Goal: Information Seeking & Learning: Find specific fact

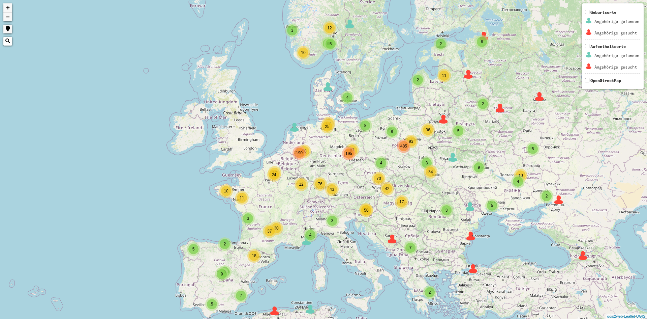
drag, startPoint x: 443, startPoint y: 196, endPoint x: 524, endPoint y: 140, distance: 98.4
click at [596, 124] on div "4 3 3 2 3 8 3 8 93 4 87 25 43 42 50 50 12 11 24 37 2 2 2 2 4 5 12 10 5 5 2 2 2 …" at bounding box center [323, 159] width 647 height 319
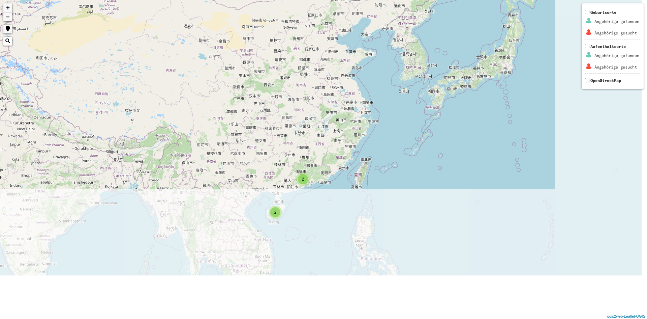
drag, startPoint x: 334, startPoint y: 219, endPoint x: 226, endPoint y: 78, distance: 178.2
click at [213, 62] on div "4 3 3 2 3 8 3 8 93 4 87 25 43 42 50 50 12 11 24 37 2 2 2 2 4 5 12 10 5 5 2 2 2 …" at bounding box center [323, 159] width 647 height 319
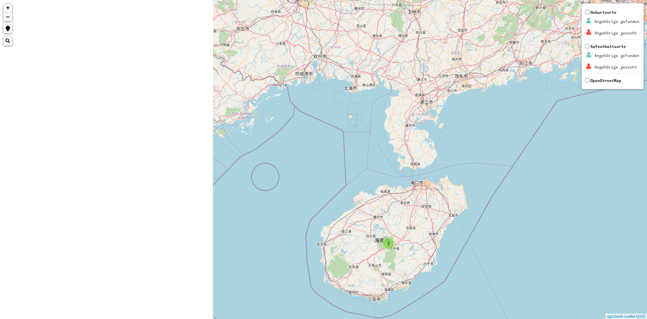
drag, startPoint x: 198, startPoint y: 231, endPoint x: 523, endPoint y: 221, distance: 324.5
click at [524, 221] on div "2 2 + − Nothing found. Geburtsorte Angehörige gefunden Angehörige gesucht Aufen…" at bounding box center [323, 159] width 647 height 319
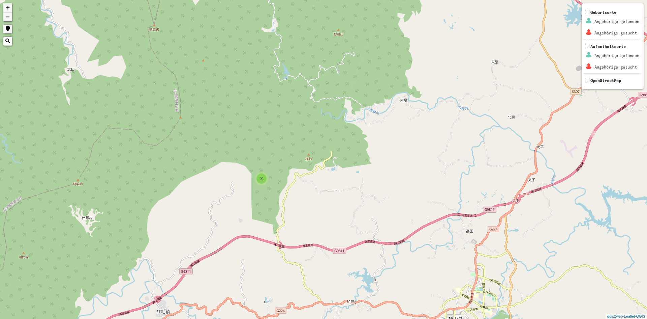
click at [263, 178] on div "2" at bounding box center [262, 178] width 10 height 10
click at [253, 177] on img at bounding box center [252, 176] width 10 height 10
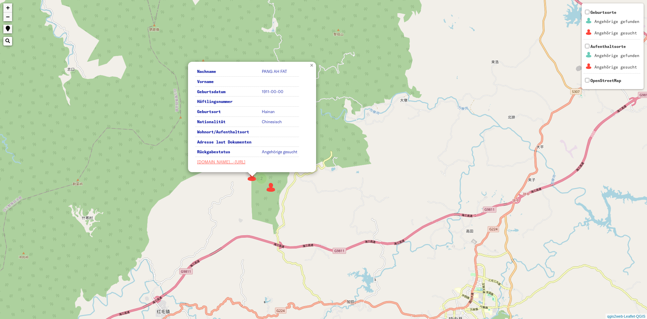
click at [316, 65] on link "×" at bounding box center [312, 65] width 7 height 6
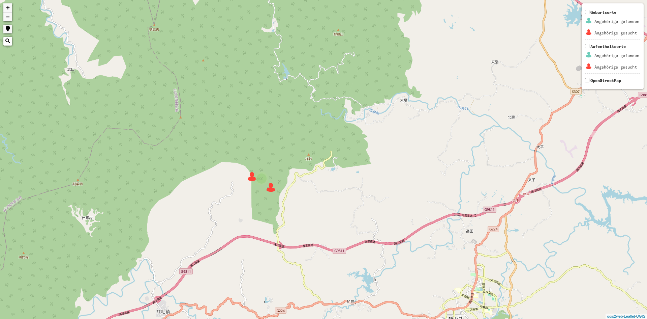
click at [269, 184] on img at bounding box center [271, 187] width 10 height 10
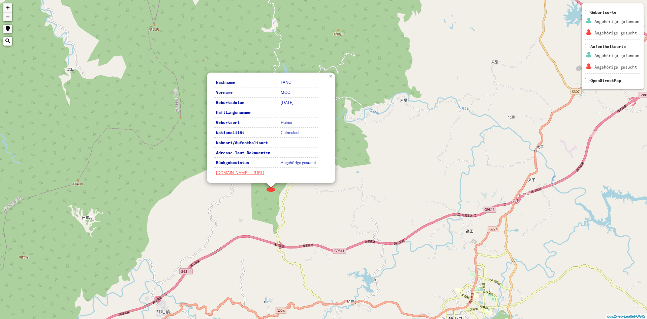
click at [332, 78] on link "×" at bounding box center [331, 75] width 7 height 6
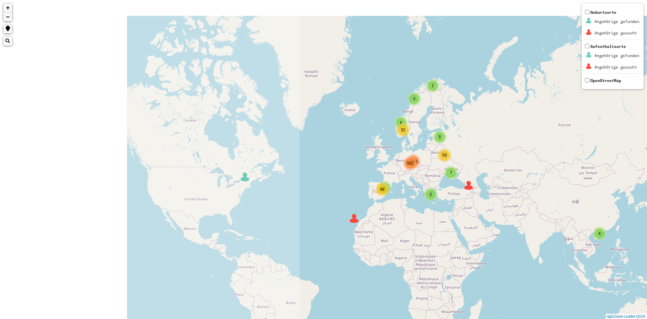
drag, startPoint x: 171, startPoint y: 169, endPoint x: 594, endPoint y: 295, distance: 441.2
click at [595, 297] on div "2 7 6 5 4 501 4 3 2 32 59 48 1351 + − Nothing found. Geburtsorte Angehörige gef…" at bounding box center [323, 159] width 647 height 319
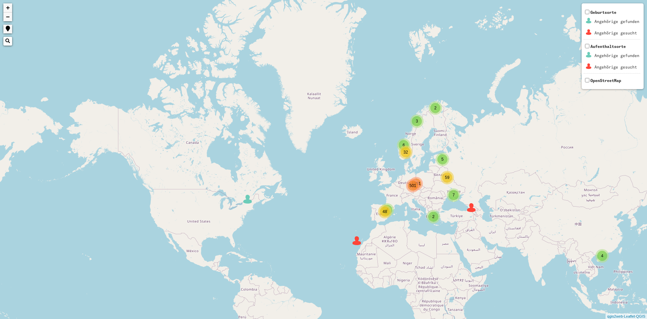
drag, startPoint x: 306, startPoint y: 146, endPoint x: 87, endPoint y: 47, distance: 241.0
click at [87, 47] on div "2 7 6 5 4 501 4 3 2 32 59 48 1351 + − Nothing found. Geburtsorte Angehörige gef…" at bounding box center [323, 159] width 647 height 319
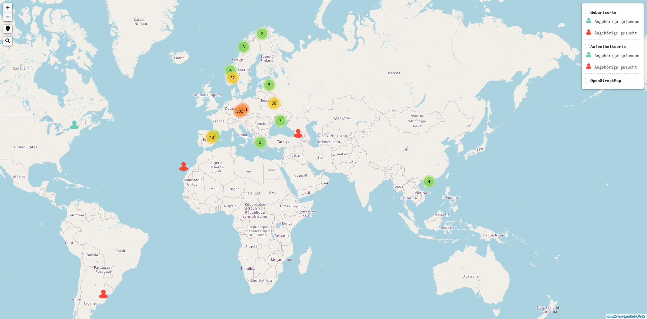
click at [75, 121] on img at bounding box center [74, 125] width 10 height 10
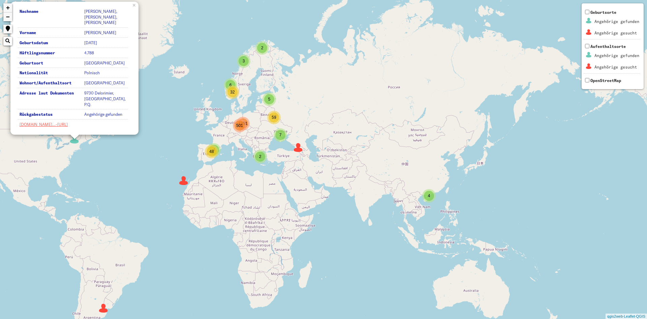
click at [104, 310] on img at bounding box center [103, 308] width 10 height 10
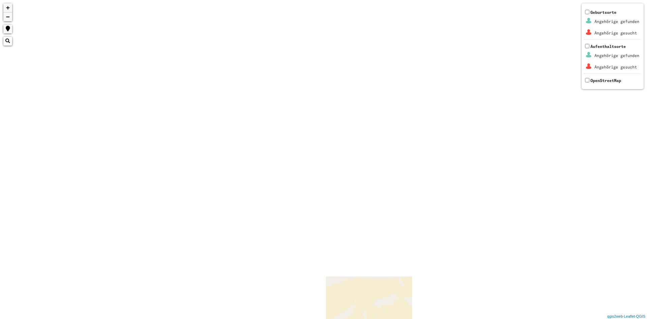
drag, startPoint x: 270, startPoint y: 150, endPoint x: 381, endPoint y: 332, distance: 213.0
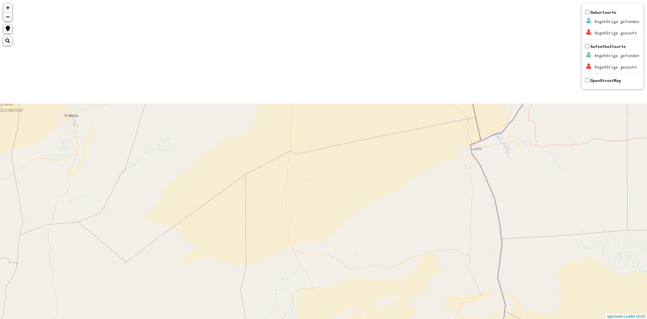
click at [381, 318] on html "+ − Nothing found. Geburtsorte Angehörige gefunden Angehörige gesucht Aufenthal…" at bounding box center [323, 159] width 647 height 319
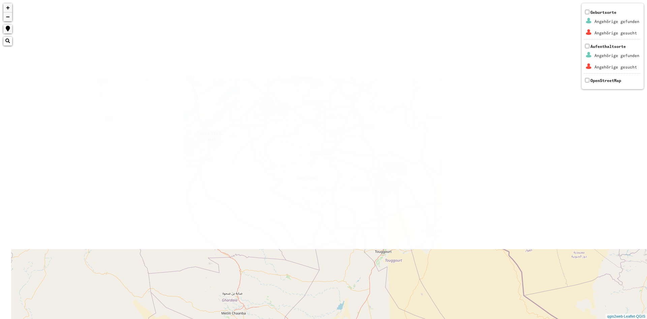
drag, startPoint x: 306, startPoint y: 4, endPoint x: 381, endPoint y: 334, distance: 338.4
click at [381, 318] on html "+ − Nothing found. Geburtsorte Angehörige gefunden Angehörige gesucht Aufenthal…" at bounding box center [323, 159] width 647 height 319
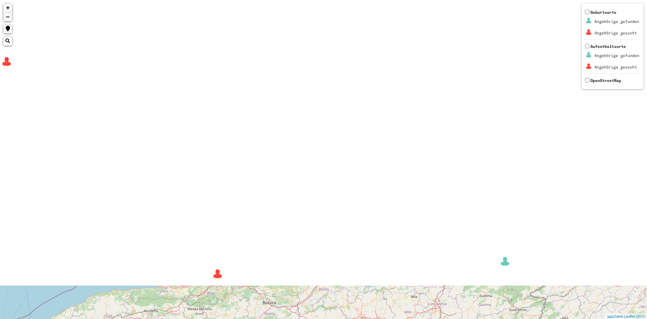
drag, startPoint x: 276, startPoint y: 45, endPoint x: 292, endPoint y: 334, distance: 290.4
click at [292, 318] on html "2 3 3 + − Nothing found. Geburtsorte Angehörige gefunden Angehörige gesucht Auf…" at bounding box center [323, 159] width 647 height 319
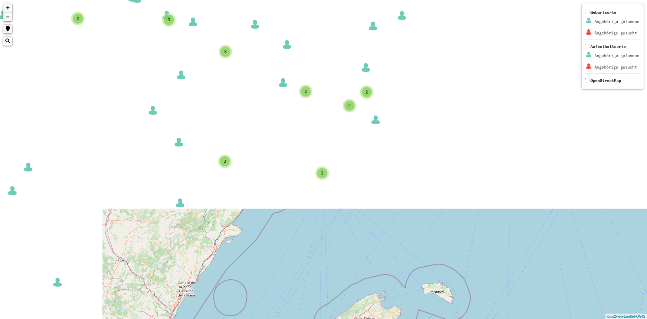
drag, startPoint x: 138, startPoint y: 34, endPoint x: 370, endPoint y: 334, distance: 379.5
click at [370, 318] on html "2 3 3 3 2 3 2 3 3 2 2 2 2 2 + − Nothing found. Geburtsorte Angehörige gefunden …" at bounding box center [323, 159] width 647 height 319
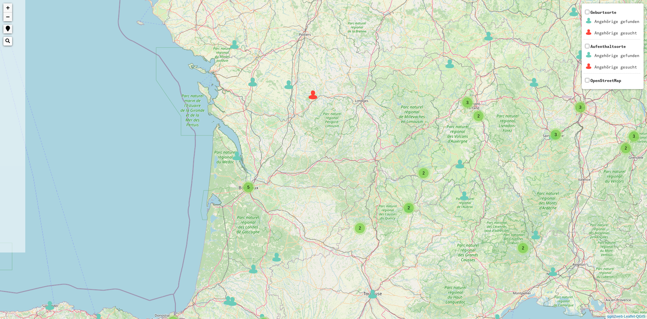
drag, startPoint x: 228, startPoint y: 58, endPoint x: 254, endPoint y: 334, distance: 277.7
click at [254, 318] on html "2 3 3 3 2 3 2 3 3 2 2 2 2 2 2 3 6 6 2 7 2 4 9 7 2 5 3 3 2 2 2 2 3 2 3 3 4 4 12 …" at bounding box center [323, 159] width 647 height 319
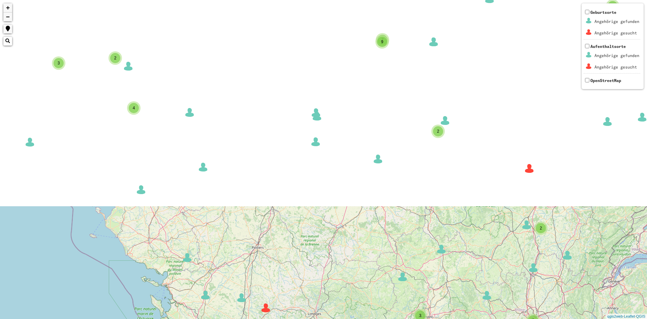
drag, startPoint x: 356, startPoint y: 116, endPoint x: 305, endPoint y: 334, distance: 224.1
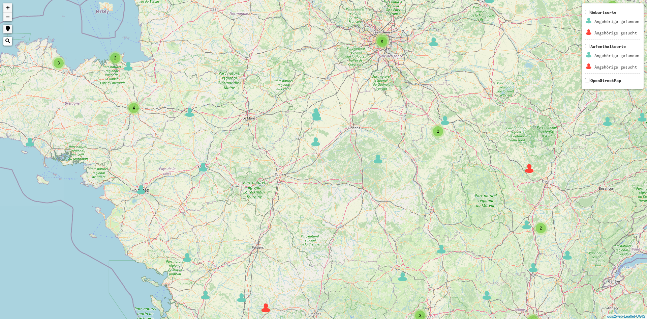
click at [305, 318] on html "2 3 3 2 3 2 3 3 2 2 2 2 2 2 3 6 6 2 7 2 4 9 7 2 5 3 3 2 2 2 2 3 2 3 3 4 4 12 7 …" at bounding box center [323, 159] width 647 height 319
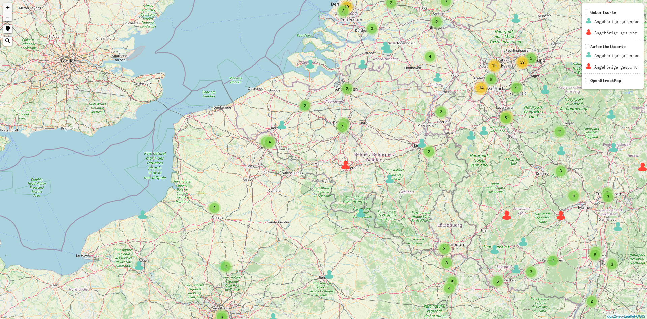
drag, startPoint x: 336, startPoint y: 56, endPoint x: 177, endPoint y: 332, distance: 319.1
click at [177, 318] on html "3 2 3 2 2 2 2 2 2 3 6 6 2 7 2 4 9 7 2 5 3 3 2 2 2 2 3 2 3 3 4 4 12 7 7 2 4 10 8…" at bounding box center [323, 159] width 647 height 319
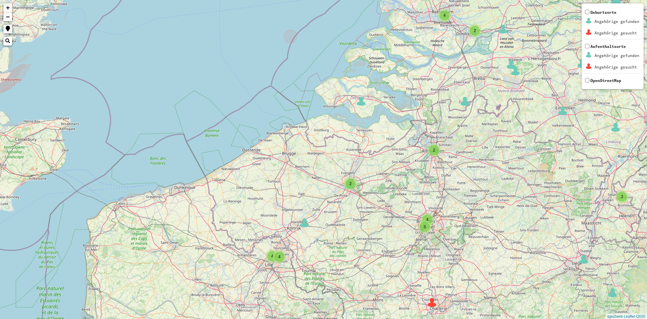
drag, startPoint x: 372, startPoint y: 129, endPoint x: 401, endPoint y: 227, distance: 102.1
click at [401, 227] on div "3 2 2 2 3 3 2 3 2 2 4 3 2 3 3 4 4 4 3 2 2 2 3 4 8 2 2 2 2 4 4 2 6 2 2 6 2 3 3 6…" at bounding box center [323, 159] width 647 height 319
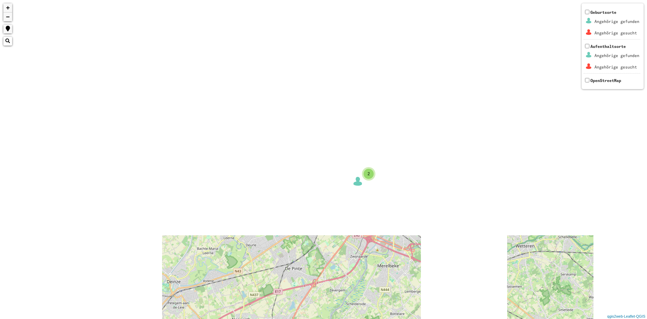
drag, startPoint x: 343, startPoint y: 37, endPoint x: 387, endPoint y: 309, distance: 275.7
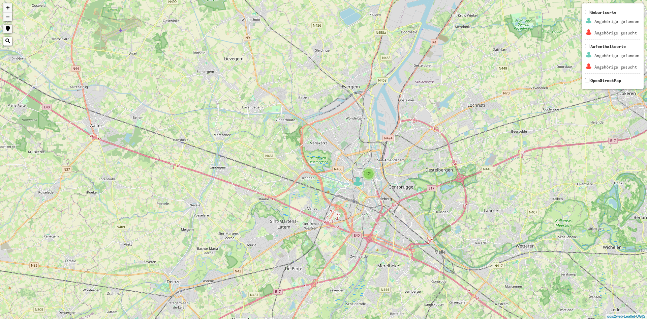
click at [384, 318] on html "2 2 3 3 + − Nothing found. Geburtsorte Angehörige gefunden Angehörige gesucht A…" at bounding box center [323, 159] width 647 height 319
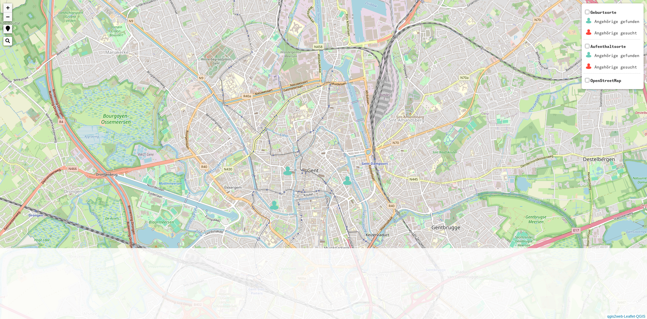
drag, startPoint x: 326, startPoint y: 260, endPoint x: 312, endPoint y: 47, distance: 213.9
click at [312, 47] on div "+ − Nothing found. Geburtsorte Angehörige gefunden Angehörige gesucht Aufenthal…" at bounding box center [323, 159] width 647 height 319
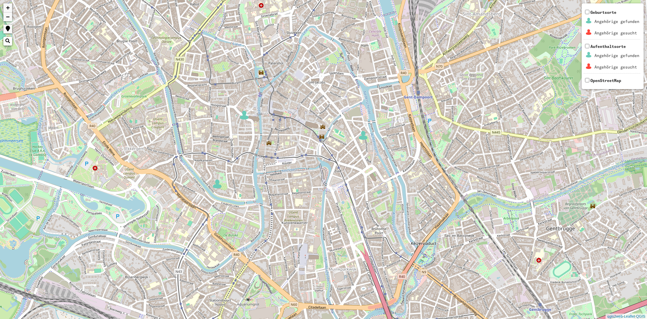
click at [269, 146] on div "+ − Nothing found. Geburtsorte Angehörige gefunden Angehörige gesucht Aufenthal…" at bounding box center [323, 159] width 647 height 319
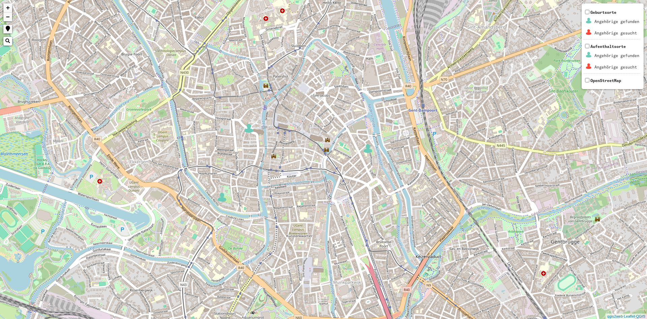
drag, startPoint x: 270, startPoint y: 145, endPoint x: 275, endPoint y: 159, distance: 14.9
click at [275, 159] on div "+ − Nothing found. Geburtsorte Angehörige gefunden Angehörige gesucht Aufenthal…" at bounding box center [323, 159] width 647 height 319
click at [273, 159] on div "+ − Nothing found. Geburtsorte Angehörige gefunden Angehörige gesucht Aufenthal…" at bounding box center [323, 159] width 647 height 319
click at [267, 90] on div "+ − Nothing found. Geburtsorte Angehörige gefunden Angehörige gesucht Aufenthal…" at bounding box center [323, 159] width 647 height 319
click at [268, 91] on div "+ − Nothing found. Geburtsorte Angehörige gefunden Angehörige gesucht Aufenthal…" at bounding box center [323, 159] width 647 height 319
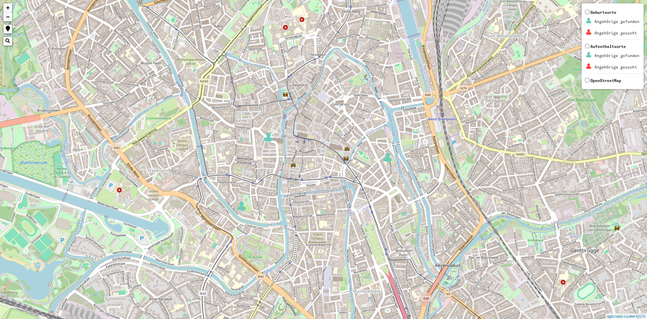
drag, startPoint x: 261, startPoint y: 78, endPoint x: 280, endPoint y: 87, distance: 21.7
click at [280, 87] on div "+ − Nothing found. Geburtsorte Angehörige gefunden Angehörige gesucht Aufenthal…" at bounding box center [323, 159] width 647 height 319
click at [267, 139] on img at bounding box center [269, 137] width 10 height 10
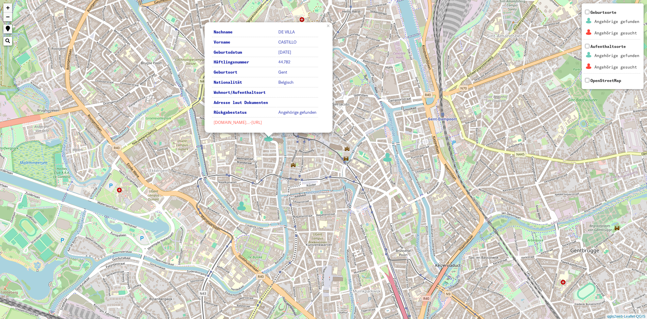
click at [236, 123] on link "[DOMAIN_NAME]…-[URL]" at bounding box center [238, 122] width 48 height 5
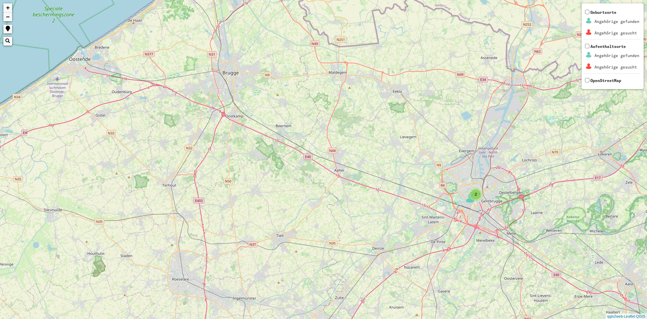
click at [326, 161] on div "2 2 2 2 3 3 Nachname DE VILLA Vorname CASTILLO Geburtsdatum [DATE] Häftlingsnum…" at bounding box center [323, 159] width 647 height 319
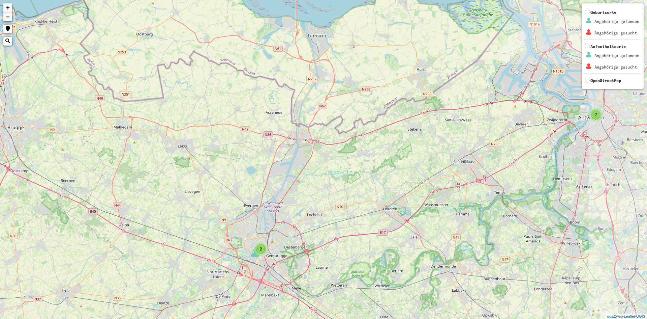
drag, startPoint x: 536, startPoint y: 232, endPoint x: 321, endPoint y: 286, distance: 221.6
click at [321, 286] on div "2 2 2 2 3 3 + − Nothing found. Geburtsorte Angehörige gefunden Angehörige gesuc…" at bounding box center [323, 159] width 647 height 319
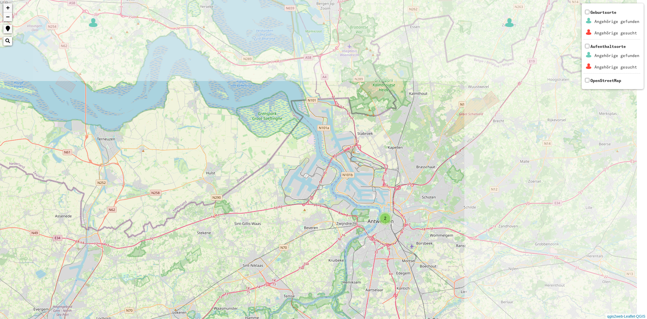
drag, startPoint x: 538, startPoint y: 151, endPoint x: 332, endPoint y: 248, distance: 227.6
click at [332, 248] on div "2 2 2 2 3 3 + − Nothing found. Geburtsorte Angehörige gefunden Angehörige gesuc…" at bounding box center [323, 159] width 647 height 319
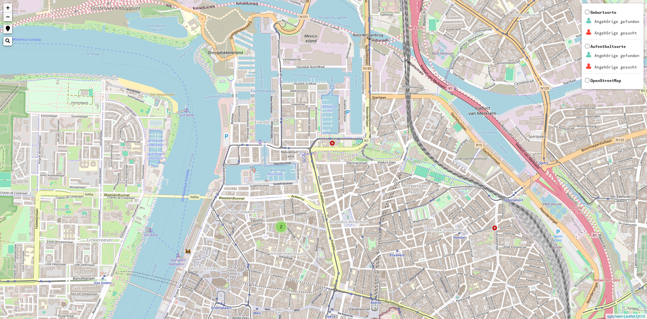
drag, startPoint x: 219, startPoint y: 218, endPoint x: 315, endPoint y: 192, distance: 99.7
click at [315, 192] on div "2 + − Nothing found. Geburtsorte Angehörige gefunden Angehörige gesucht Aufenth…" at bounding box center [323, 159] width 647 height 319
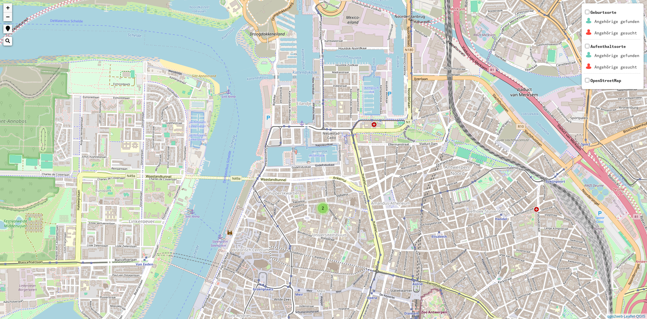
click at [321, 211] on div "2" at bounding box center [323, 208] width 10 height 10
click at [335, 220] on img at bounding box center [332, 217] width 10 height 10
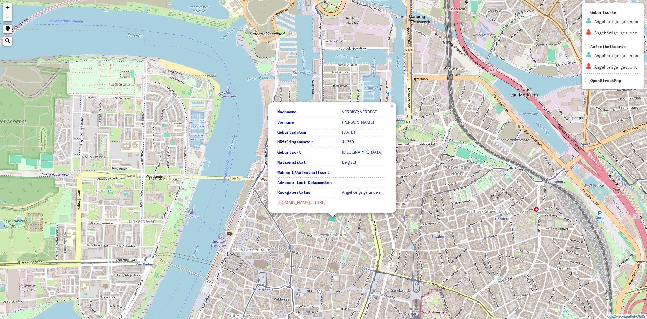
click at [312, 203] on link "[DOMAIN_NAME]…-[URL]" at bounding box center [301, 202] width 48 height 5
click at [329, 237] on div "2 Nachname VERBIST; VERBEST Vorname [PERSON_NAME] Geburtsdatum [DATE] Häftlings…" at bounding box center [323, 159] width 647 height 319
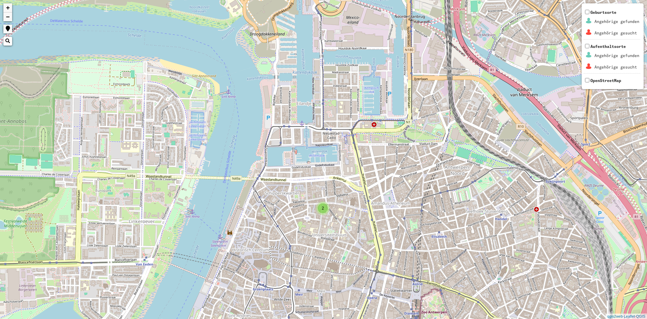
click at [321, 204] on div "2" at bounding box center [323, 208] width 10 height 10
drag, startPoint x: 313, startPoint y: 206, endPoint x: 312, endPoint y: 202, distance: 4.5
click at [312, 205] on img at bounding box center [313, 206] width 10 height 10
click at [312, 202] on img at bounding box center [313, 205] width 10 height 10
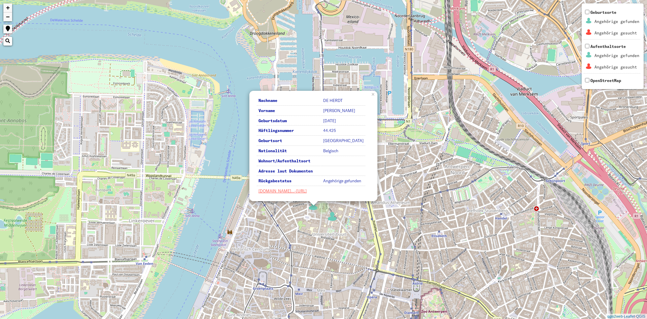
click at [271, 187] on td "[DOMAIN_NAME]…-[URL]" at bounding box center [311, 190] width 109 height 9
click at [271, 192] on link "[DOMAIN_NAME]…-[URL]" at bounding box center [283, 190] width 48 height 5
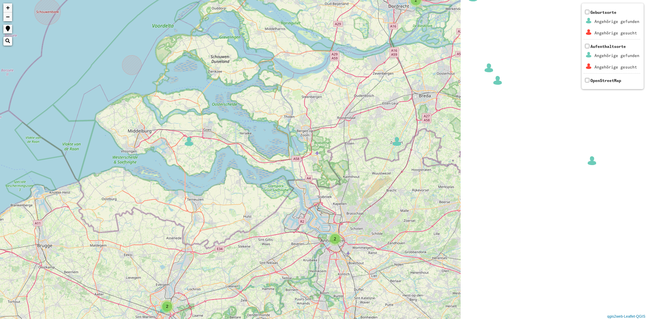
drag, startPoint x: 543, startPoint y: 208, endPoint x: 158, endPoint y: 188, distance: 385.9
click at [158, 188] on div "2 4 2 4 2 2 2 3 2 2 2 2 3 3 2 2 2 2 2 2 4 3 8 5 3 9 2 5 5 2 6 4 2 4 3 4 6 4 3 5…" at bounding box center [323, 159] width 647 height 319
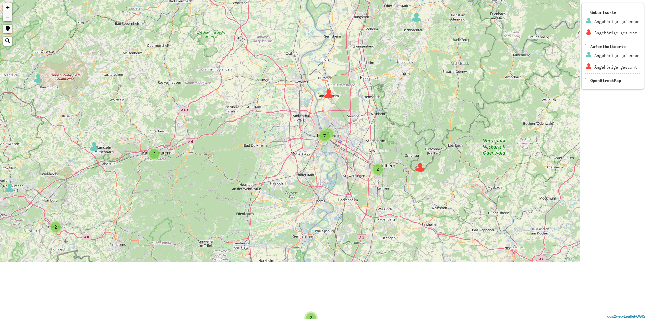
drag, startPoint x: 312, startPoint y: 234, endPoint x: 230, endPoint y: 154, distance: 114.0
click at [229, 156] on div "3 2 2 2 2 2 3 2 2 3 3 2 3 3 5 4 2 7 2 2 2 2 2 4 4 2 + − Nothing found. Geburtso…" at bounding box center [323, 159] width 647 height 319
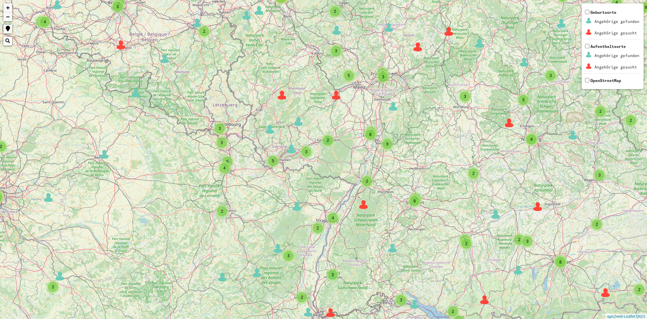
drag, startPoint x: 320, startPoint y: 249, endPoint x: 437, endPoint y: 237, distance: 117.3
click at [437, 237] on div "3 2 2 3 5 3 10 53 2 3 3 35 6 5 2 4 2 5 4 2 17 2 2 2 3 3 2 3 2 8 2 2 4 13 6 8 3 …" at bounding box center [323, 159] width 647 height 319
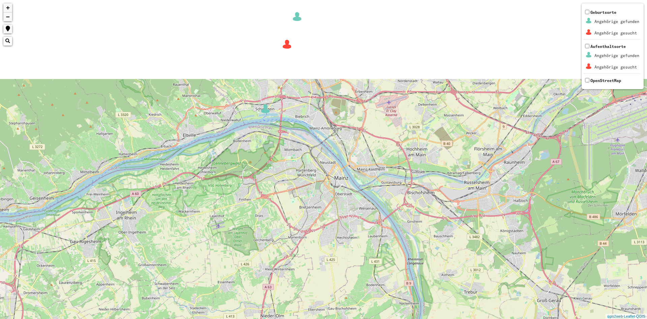
drag, startPoint x: 359, startPoint y: 139, endPoint x: 350, endPoint y: 302, distance: 164.1
click at [350, 302] on div "3 5 + − Nothing found. Geburtsorte Angehörige gefunden Angehörige gesucht Aufen…" at bounding box center [323, 159] width 647 height 319
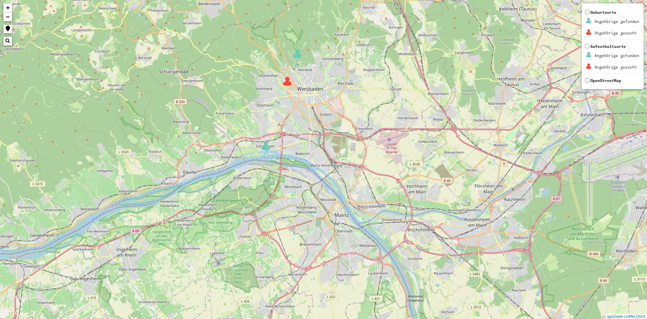
click at [267, 149] on img at bounding box center [266, 146] width 10 height 10
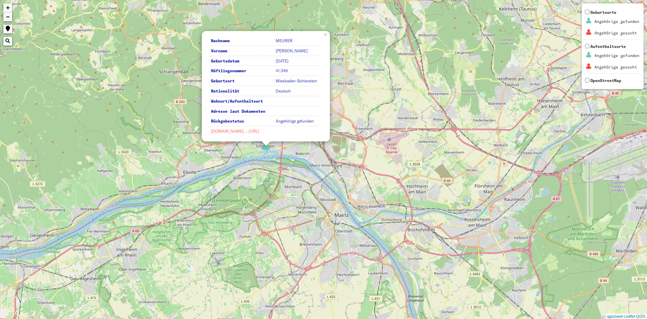
click at [255, 132] on link "[DOMAIN_NAME]…-[URL]" at bounding box center [235, 130] width 48 height 5
click at [435, 260] on div "3 5 Nachname [PERSON_NAME] Vorname [PERSON_NAME] Geburtsdatum [DATE] Häftlingsn…" at bounding box center [323, 159] width 647 height 319
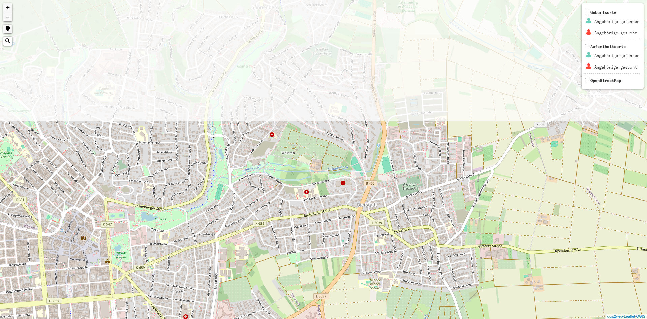
drag, startPoint x: 396, startPoint y: 90, endPoint x: 402, endPoint y: 272, distance: 182.1
click at [402, 272] on div "+ − Nothing found. Geburtsorte Angehörige gefunden Angehörige gesucht Aufenthal…" at bounding box center [323, 159] width 647 height 319
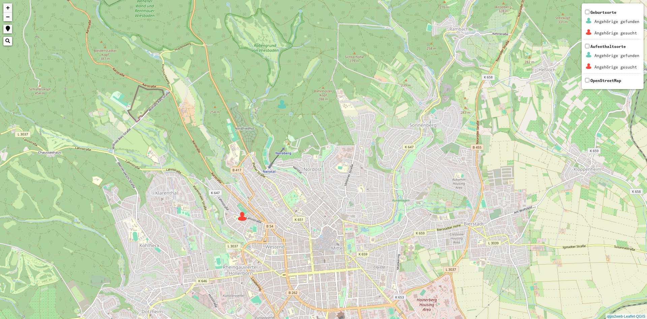
click at [240, 215] on img at bounding box center [242, 216] width 10 height 10
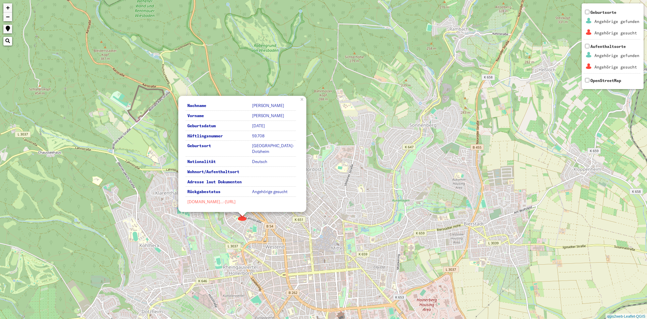
click at [226, 200] on link "[DOMAIN_NAME]…-[URL]" at bounding box center [211, 201] width 48 height 5
click at [460, 165] on div "Nachname [PERSON_NAME] Vorname [PERSON_NAME] Geburtsdatum [DATE] Häftlingsnumme…" at bounding box center [323, 159] width 647 height 319
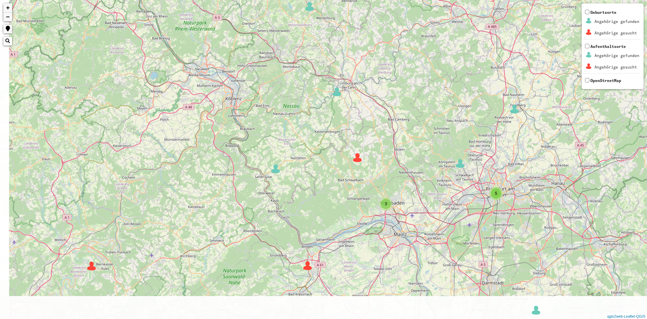
drag, startPoint x: 239, startPoint y: 225, endPoint x: 309, endPoint y: 155, distance: 98.9
click at [306, 148] on div "3 2 3 4 4 2 2 2 2 2 3 2 3 3 5 2 7 2 2 2 2 2 2 5 5 2 6 4 2 4 3 4 6 6 3 8 4 3 5 9…" at bounding box center [323, 159] width 647 height 319
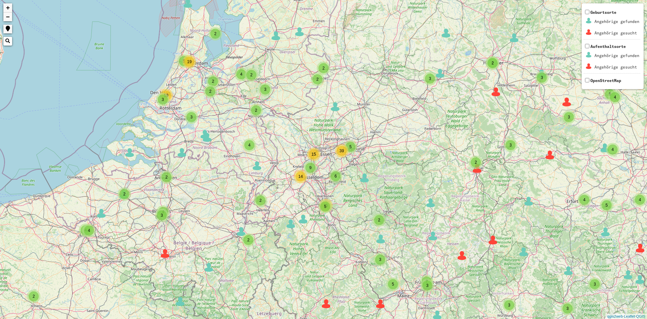
drag, startPoint x: 301, startPoint y: 169, endPoint x: 366, endPoint y: 292, distance: 139.1
click at [366, 291] on div "3 2 2 2 3 5 3 10 53 2 3 3 35 6 5 2 4 2 5 4 2 17 2 2 2 3 3 2 3 2 8 2 2 4 13 6 8 …" at bounding box center [323, 159] width 647 height 319
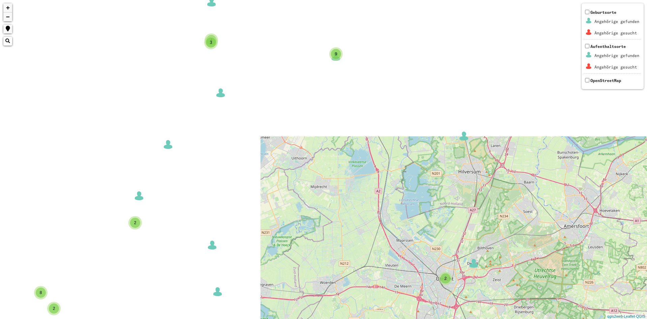
drag, startPoint x: 246, startPoint y: 123, endPoint x: 547, endPoint y: 334, distance: 367.5
click at [547, 318] on html "2 3 2 4 2 2 2 4 2 8 4 3 9 2 3 3 3 2 3 2 5 4 3 + − Nothing found. Geburtsorte An…" at bounding box center [323, 159] width 647 height 319
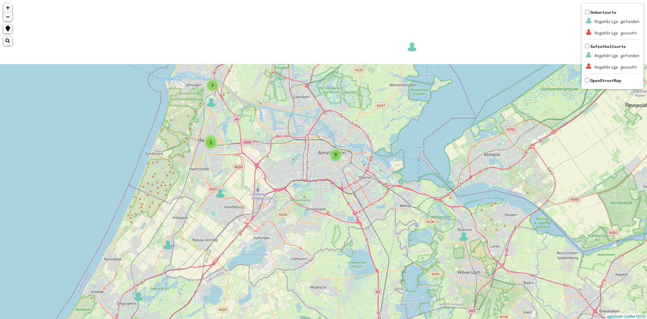
drag, startPoint x: 383, startPoint y: 109, endPoint x: 381, endPoint y: 214, distance: 104.9
click at [381, 214] on div "3 2 2 2 4 2 8 4 3 9 2 + − Nothing found. Geburtsorte Angehörige gefunden Angehö…" at bounding box center [323, 159] width 647 height 319
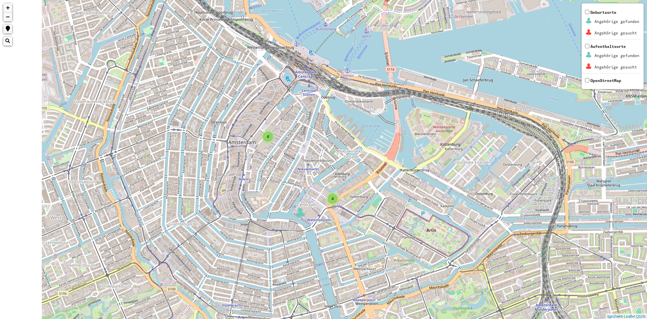
drag, startPoint x: 189, startPoint y: 188, endPoint x: 317, endPoint y: 190, distance: 127.4
click at [317, 190] on div "4 4 + − Nothing found. Geburtsorte Angehörige gefunden Angehörige gesucht Aufen…" at bounding box center [323, 159] width 647 height 319
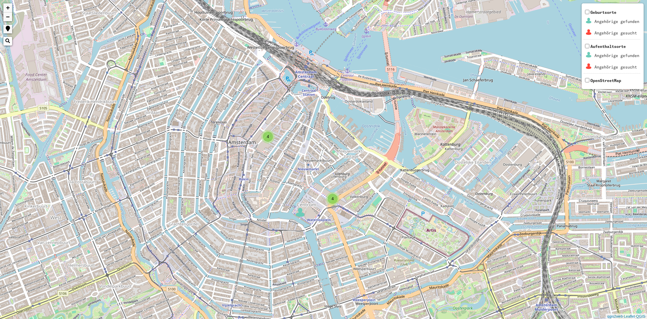
click at [270, 138] on div "4" at bounding box center [268, 136] width 10 height 10
click at [254, 131] on img at bounding box center [254, 132] width 10 height 10
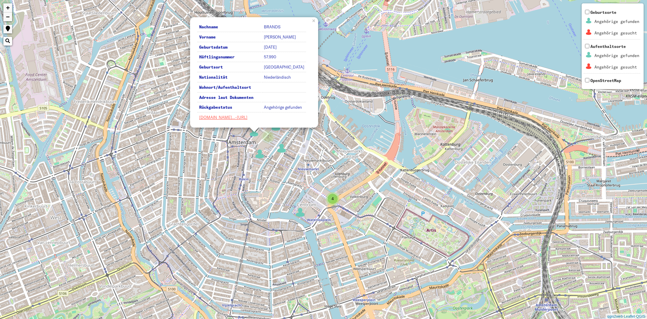
click at [262, 158] on img at bounding box center [260, 154] width 10 height 10
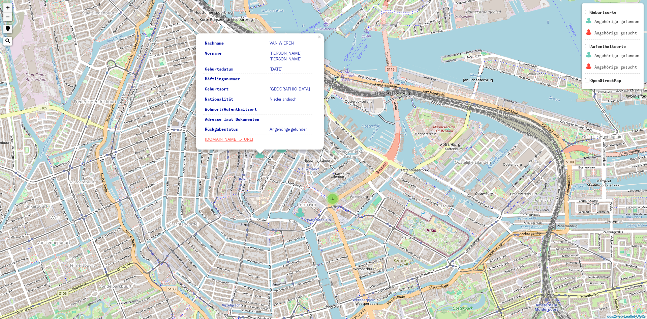
click at [370, 105] on div "4 4 Nachname VAN [PERSON_NAME] Vorname [PERSON_NAME], [PERSON_NAME] Geburtsdatu…" at bounding box center [323, 159] width 647 height 319
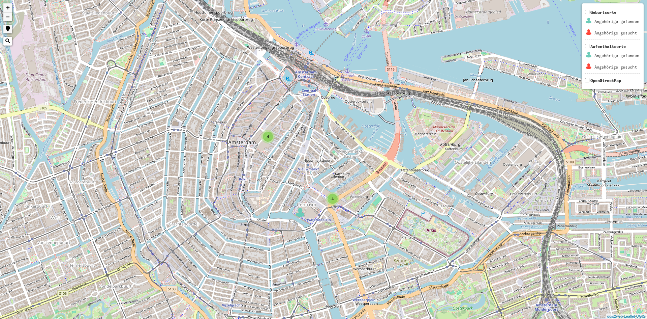
click at [269, 141] on div "4" at bounding box center [268, 136] width 10 height 10
click at [280, 130] on img at bounding box center [276, 126] width 10 height 10
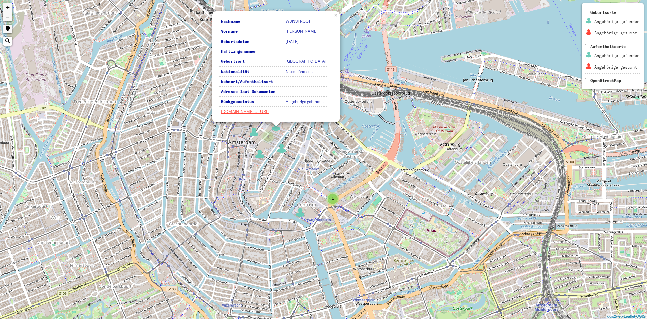
click at [283, 153] on img at bounding box center [282, 148] width 10 height 10
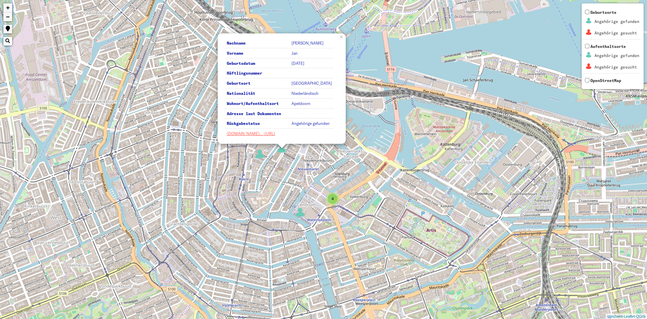
click at [328, 183] on div "4 4 Nachname VAN [PERSON_NAME] Vorname [PERSON_NAME] Geburtsdatum [DATE] Häftli…" at bounding box center [323, 159] width 647 height 319
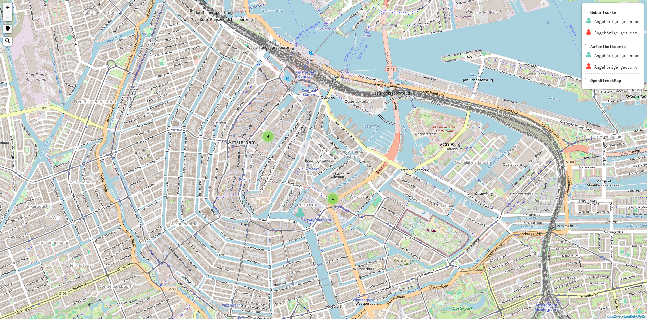
click at [336, 198] on div "4" at bounding box center [333, 199] width 10 height 10
click at [317, 195] on img at bounding box center [319, 194] width 10 height 10
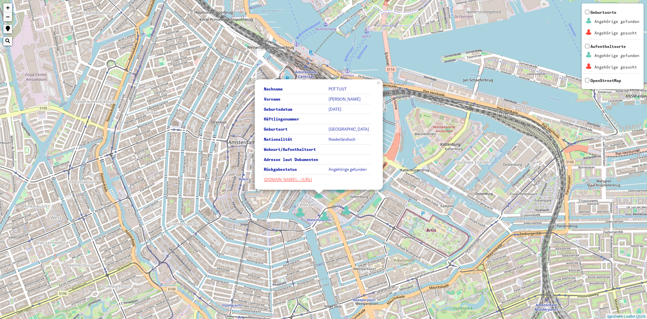
click at [325, 218] on img at bounding box center [325, 216] width 10 height 10
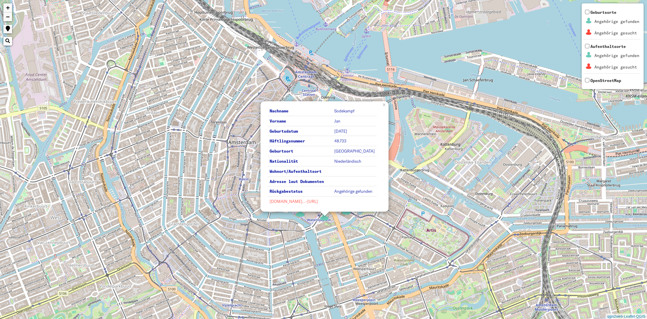
click at [291, 200] on link "[DOMAIN_NAME]…-[URL]" at bounding box center [294, 201] width 48 height 5
click at [403, 249] on div "4 4 Nachname [PERSON_NAME] Vorname [PERSON_NAME] Geburtsdatum [DATE] Häftlingsn…" at bounding box center [323, 159] width 647 height 319
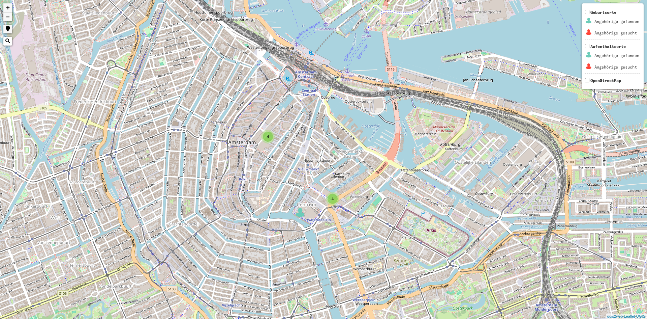
click at [332, 200] on span "4" at bounding box center [333, 198] width 2 height 5
click at [340, 185] on img at bounding box center [341, 188] width 10 height 10
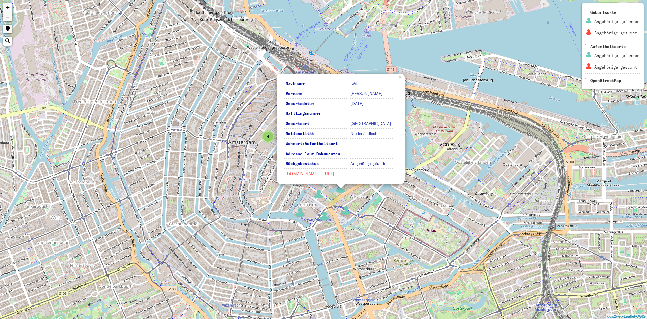
click at [327, 171] on link "[DOMAIN_NAME]…-[URL]" at bounding box center [310, 173] width 48 height 5
click at [201, 160] on div "4 4 Nachname KAT Vorname [PERSON_NAME] Geburtsdatum [DATE] Häftlingsnummer Gebu…" at bounding box center [323, 159] width 647 height 319
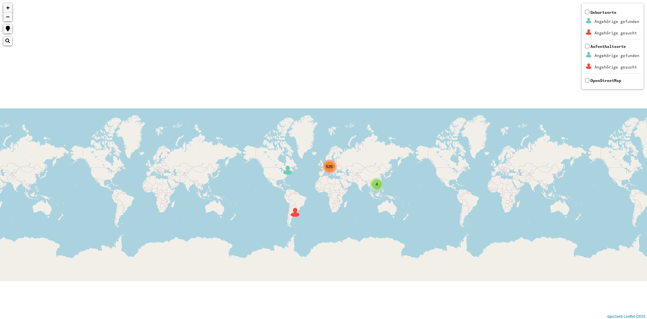
drag, startPoint x: 460, startPoint y: 199, endPoint x: 394, endPoint y: 177, distance: 69.0
click at [399, 177] on div "526 4 1496 + − Nothing found. Geburtsorte Angehörige gefunden Angehörige gesuch…" at bounding box center [323, 159] width 647 height 319
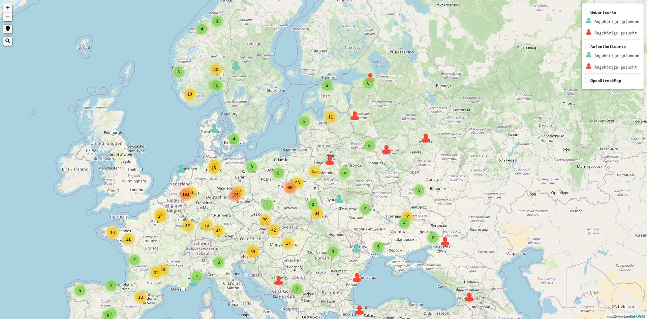
click at [469, 293] on img at bounding box center [470, 297] width 10 height 10
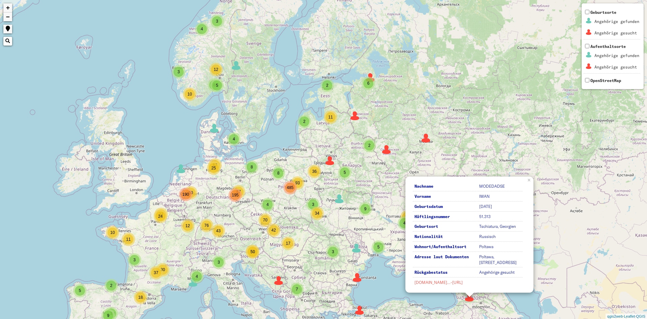
click at [454, 281] on link "[DOMAIN_NAME]…-[URL]" at bounding box center [439, 281] width 48 height 5
click at [297, 120] on div "4 3 3 2 3 8 3 8 93 4 87 25 43 42 50 50 12 11 24 37 2 2 2 2 4 5 12 10 5 5 2 2 2 …" at bounding box center [323, 159] width 647 height 319
click at [304, 121] on span "2" at bounding box center [304, 121] width 2 height 5
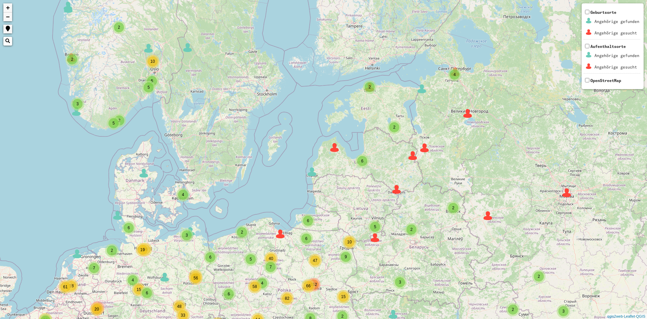
click at [309, 177] on div "2 2 3 2 3 5 2 2 7 6 8 4 9 66 4 6 4 6 38 33 4 19 2 4 5 17 15 2 19 12 9 49 18 6 6…" at bounding box center [323, 159] width 647 height 319
click at [316, 173] on img at bounding box center [312, 172] width 10 height 10
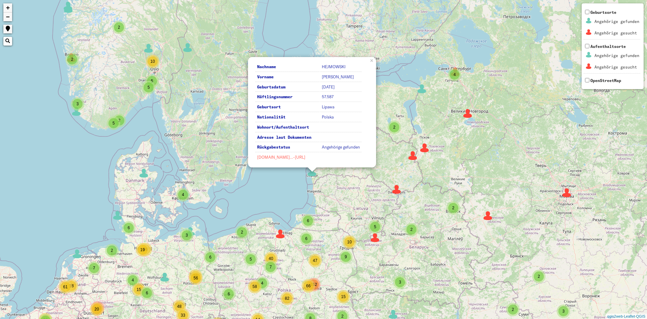
click at [302, 155] on link "[DOMAIN_NAME]…-[URL]" at bounding box center [281, 156] width 48 height 5
click at [213, 164] on div "2 2 3 2 3 5 2 2 7 6 8 4 9 66 4 6 4 6 38 33 4 19 2 4 5 17 15 2 19 12 9 49 18 6 6…" at bounding box center [323, 159] width 647 height 319
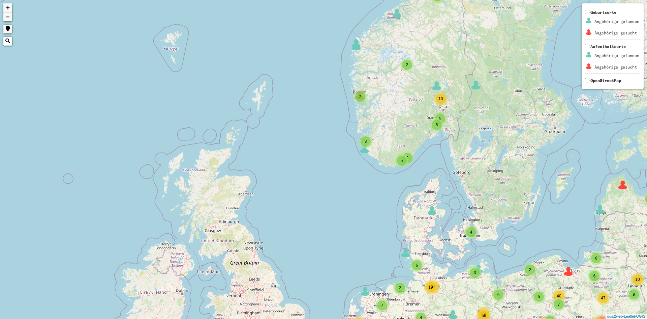
drag, startPoint x: 252, startPoint y: 191, endPoint x: 444, endPoint y: 212, distance: 192.6
click at [499, 230] on div "2 2 3 2 3 5 2 2 7 6 8 4 9 66 4 6 4 6 38 33 4 19 2 4 5 17 15 2 19 12 9 49 18 6 6…" at bounding box center [323, 159] width 647 height 319
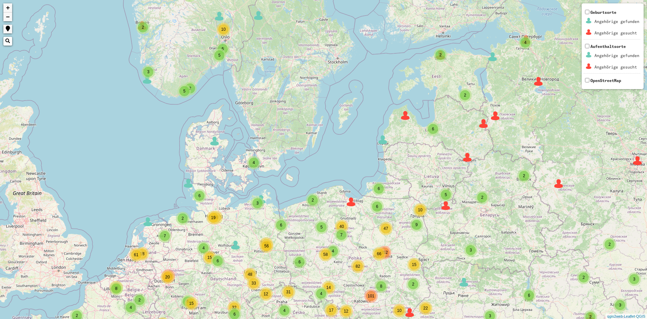
drag, startPoint x: 455, startPoint y: 183, endPoint x: 267, endPoint y: 112, distance: 201.9
click at [267, 112] on div "2 2 3 2 5 2 2 7 6 8 4 9 66 4 6 4 6 38 33 4 19 2 4 5 17 15 2 19 12 9 49 18 6 6 2…" at bounding box center [323, 159] width 647 height 319
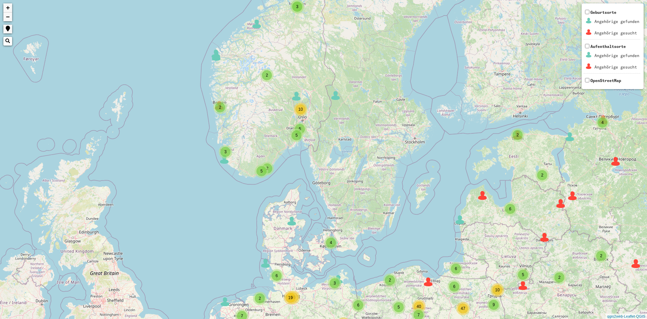
drag, startPoint x: 267, startPoint y: 112, endPoint x: 354, endPoint y: 193, distance: 119.0
click at [354, 193] on div "2 2 3 2 5 2 2 7 6 8 4 9 66 4 6 4 6 38 33 4 19 2 4 5 17 15 2 19 12 9 49 18 6 6 2…" at bounding box center [323, 159] width 647 height 319
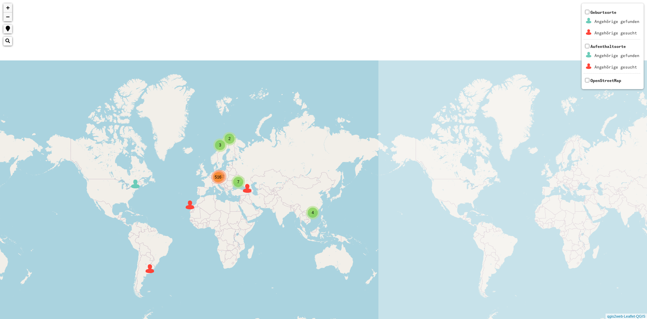
drag, startPoint x: 555, startPoint y: 231, endPoint x: 207, endPoint y: 165, distance: 354.6
click at [207, 165] on div "2 7 516 4 3 1492 + − Nothing found. Geburtsorte Angehörige gefunden Angehörige …" at bounding box center [323, 159] width 647 height 319
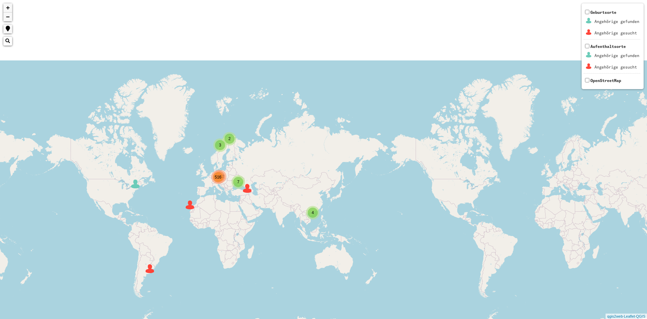
click at [315, 217] on div "4" at bounding box center [313, 212] width 10 height 10
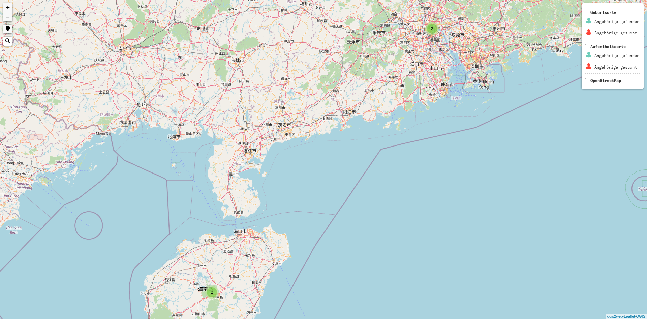
click at [433, 33] on div "2" at bounding box center [432, 29] width 10 height 10
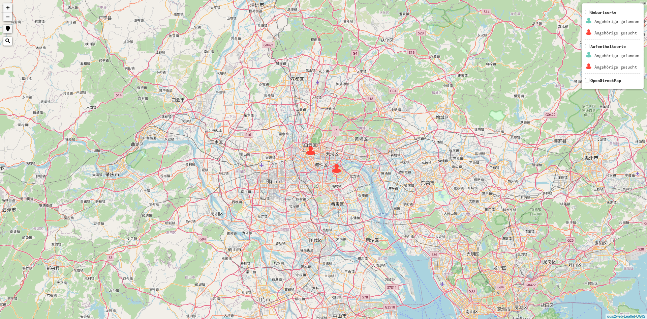
click at [312, 152] on img at bounding box center [311, 150] width 10 height 10
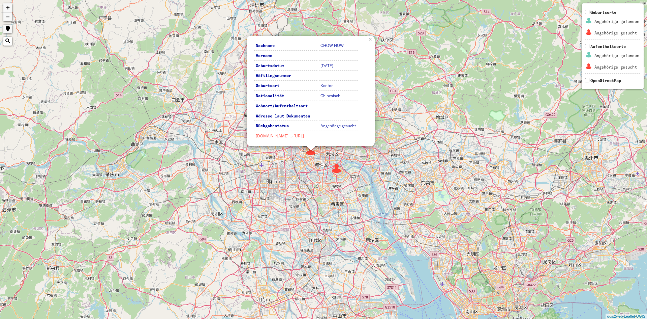
click at [270, 134] on link "[DOMAIN_NAME]…-[URL]" at bounding box center [280, 135] width 48 height 5
click at [341, 170] on img at bounding box center [337, 168] width 10 height 10
click at [341, 168] on img at bounding box center [337, 168] width 10 height 10
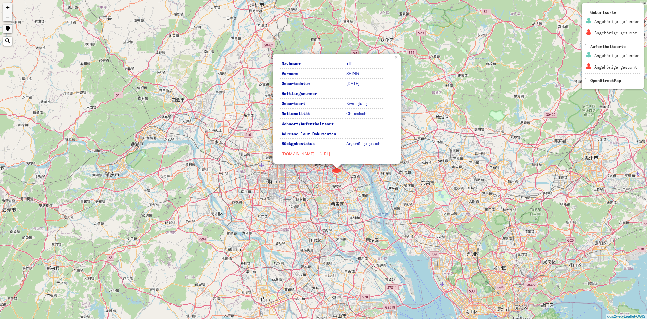
click at [302, 155] on link "[DOMAIN_NAME]…-[URL]" at bounding box center [306, 153] width 48 height 5
click at [491, 140] on div "Nachname YIP Vorname [PERSON_NAME] Geburtsdatum [DATE] Häftlingsnummer Geburtso…" at bounding box center [323, 159] width 647 height 319
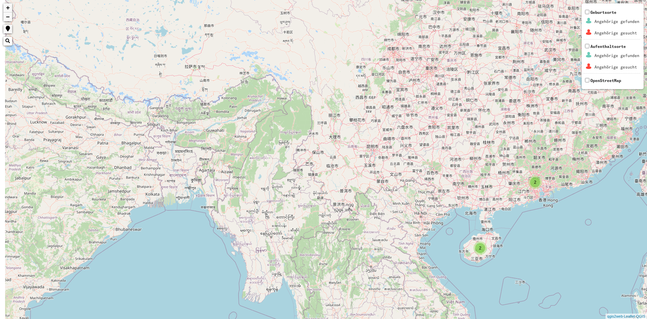
drag, startPoint x: 371, startPoint y: 183, endPoint x: 608, endPoint y: 210, distance: 238.5
click at [608, 210] on div "2 2 + − Nothing found. Geburtsorte Angehörige gefunden Angehörige gesucht Aufen…" at bounding box center [323, 159] width 647 height 319
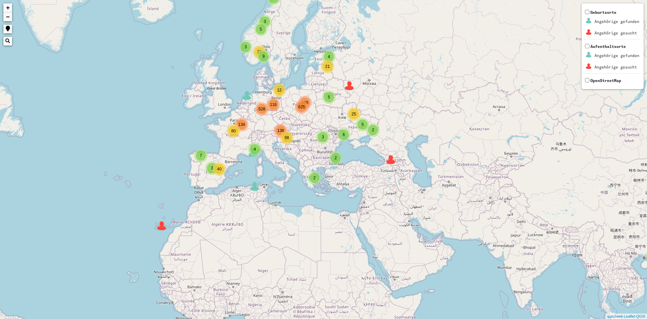
drag, startPoint x: 246, startPoint y: 160, endPoint x: 450, endPoint y: 217, distance: 212.1
click at [450, 217] on div "2 5 3 3 4 3 9 106 116 136 134 4 2 2 5 27 6 5 2 21 25 7 40 3 4 12 80 528 625 98 …" at bounding box center [323, 159] width 647 height 319
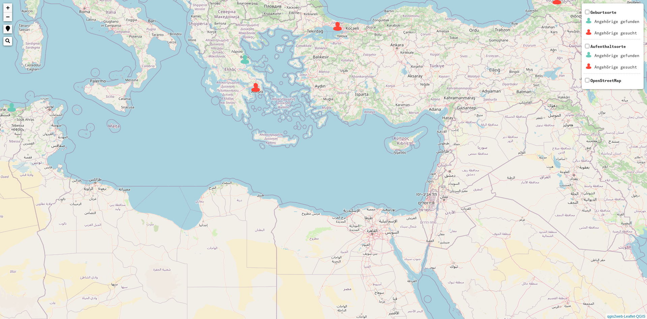
click at [245, 63] on img at bounding box center [245, 59] width 10 height 10
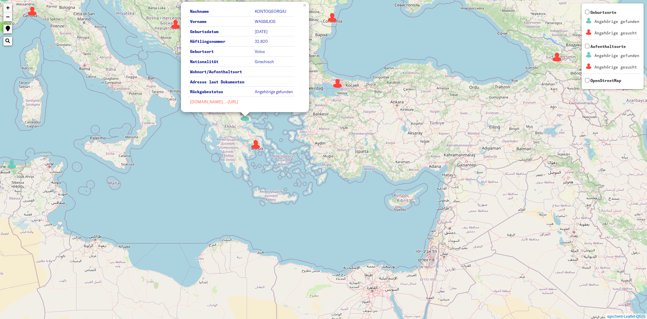
click at [216, 103] on link "[DOMAIN_NAME]…-[URL]" at bounding box center [214, 101] width 48 height 5
click at [255, 148] on img at bounding box center [256, 144] width 10 height 10
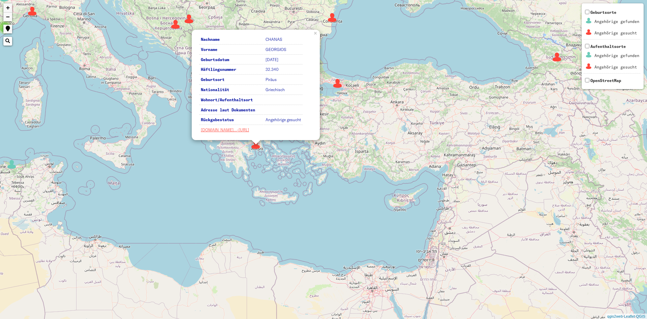
click at [490, 102] on div "2 2 2 3 5 2 2 7 6 8 4 9 66 4 6 4 6 38 33 4 19 2 4 5 17 15 2 19 12 9 49 18 6 6 2…" at bounding box center [323, 159] width 647 height 319
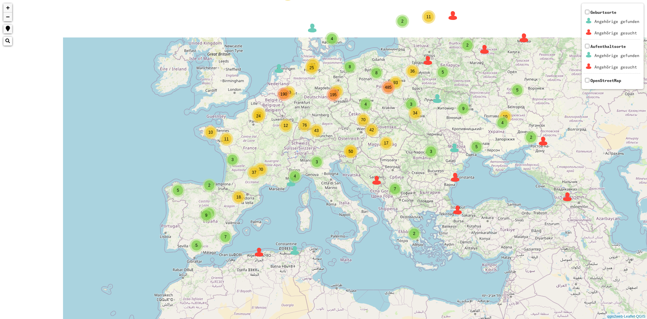
drag, startPoint x: 240, startPoint y: 113, endPoint x: 357, endPoint y: 189, distance: 139.0
click at [357, 189] on div "4 3 3 2 3 8 3 8 93 4 87 25 43 42 50 50 12 11 24 37 2 2 2 2 4 5 12 10 5 5 2 2 2 …" at bounding box center [323, 159] width 647 height 319
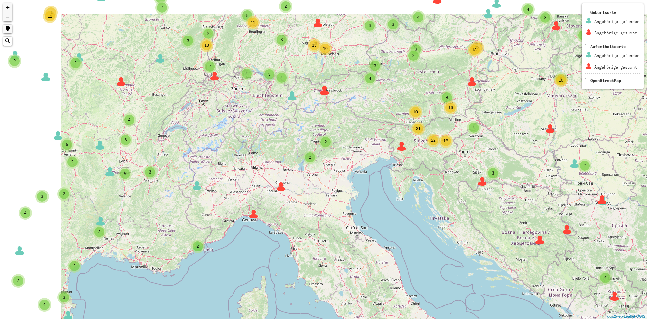
drag, startPoint x: 298, startPoint y: 123, endPoint x: 397, endPoint y: 210, distance: 131.8
click at [397, 210] on div "2 2 2 6 2 2 2 2 6 3 6 3 10 54 2 3 3 4 2 35 7 5 7 9 5 2 2 18 2 3 3 2 2 3 5 7 10 …" at bounding box center [323, 159] width 647 height 319
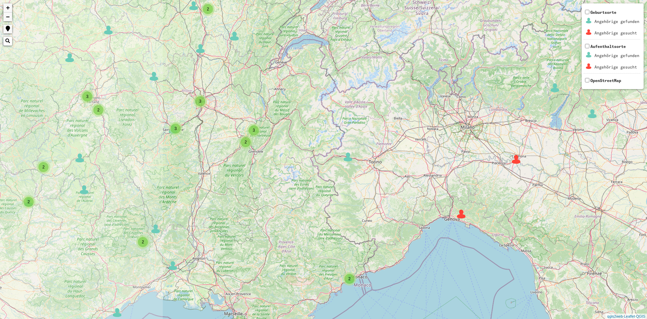
drag, startPoint x: 239, startPoint y: 167, endPoint x: 478, endPoint y: 138, distance: 241.2
click at [478, 138] on div "2 3 3 3 5 2 5 2 2 2 3 3 2 3 2 8 2 2 4 13 6 8 3 6 6 2 7 2 4 9 7 3 3 5 3 4 4 2 3 …" at bounding box center [323, 159] width 647 height 319
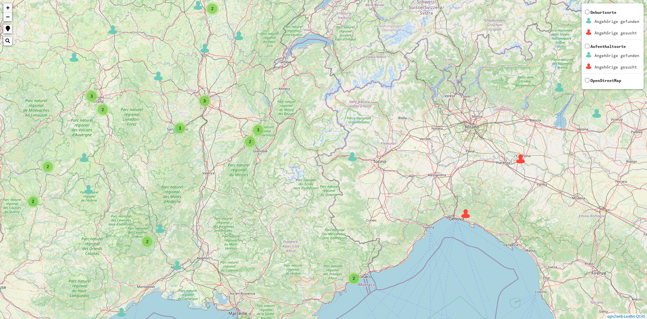
click at [355, 159] on img at bounding box center [353, 156] width 10 height 10
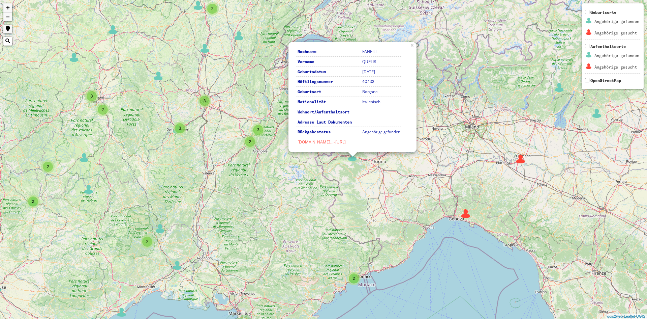
click at [344, 142] on link "[DOMAIN_NAME]…-[URL]" at bounding box center [322, 141] width 48 height 5
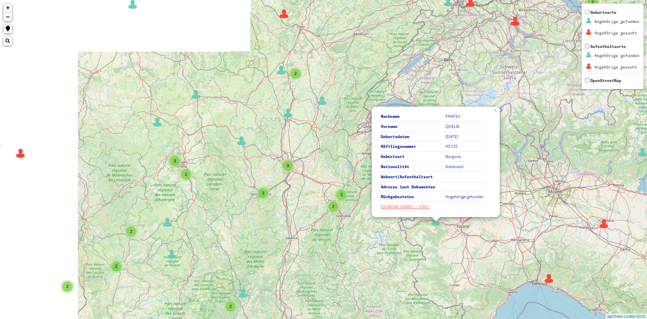
drag, startPoint x: 186, startPoint y: 153, endPoint x: 401, endPoint y: 274, distance: 246.5
click at [401, 274] on div "2 3 3 5 2 2 2 3 3 2 3 2 8 2 2 4 13 6 8 3 6 6 2 7 2 4 9 7 3 3 3 4 4 2 9 2 3 5 3 …" at bounding box center [323, 159] width 647 height 319
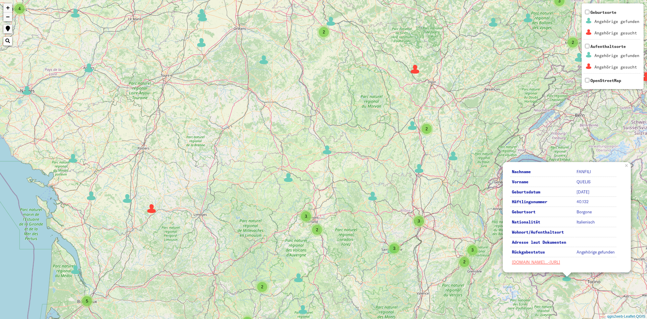
click at [329, 153] on img at bounding box center [327, 150] width 10 height 10
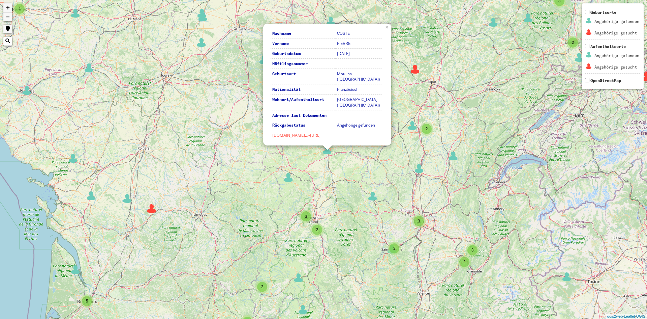
click at [313, 138] on link "[DOMAIN_NAME]…-[URL]" at bounding box center [296, 134] width 48 height 5
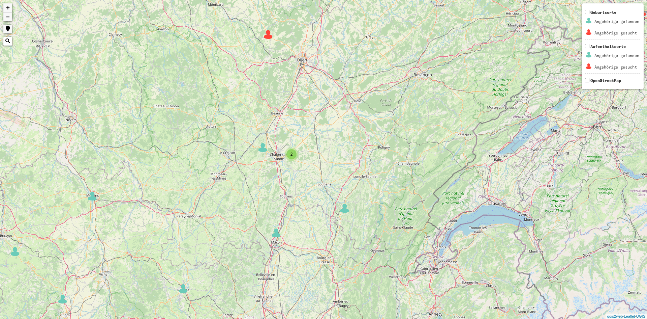
click at [262, 30] on div "3 3 2 2 8 2 2 4 2 8 5 2 3 2 6 2 2 2 2 3 2 2 6 2 2 3 3 2 2 2 6 3 2 3 2 3 2 2 + −…" at bounding box center [323, 159] width 647 height 319
click at [269, 34] on img at bounding box center [268, 34] width 10 height 10
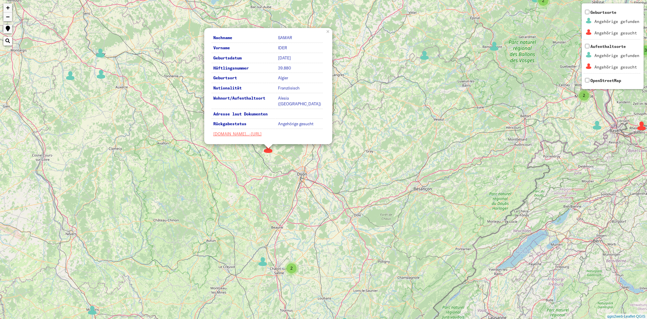
drag, startPoint x: 267, startPoint y: 135, endPoint x: 267, endPoint y: 169, distance: 33.7
click at [267, 169] on div "3 3 2 2 8 2 2 4 2 8 5 2 3 2 6 2 2 2 3 2 2 6 2 2 3 3 2 2 2 6 3 2 3 2 3 2 2 3 3 8…" at bounding box center [323, 159] width 647 height 319
click at [227, 133] on link "[DOMAIN_NAME]…-[URL]" at bounding box center [237, 133] width 48 height 5
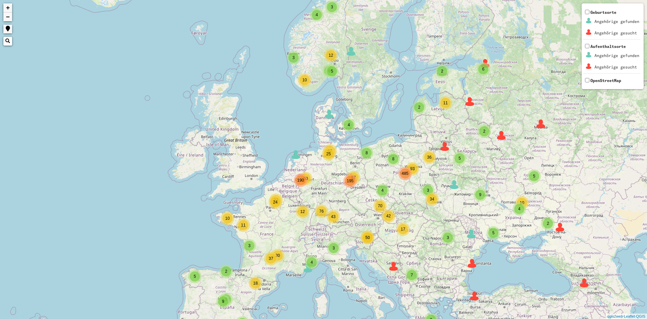
drag, startPoint x: 426, startPoint y: 143, endPoint x: 399, endPoint y: 134, distance: 29.0
click at [399, 134] on div "4 3 3 2 3 8 3 8 93 4 87 25 43 42 50 50 12 11 24 37 2 2 2 2 4 5 12 10 5 5 2 2 2 …" at bounding box center [323, 159] width 647 height 319
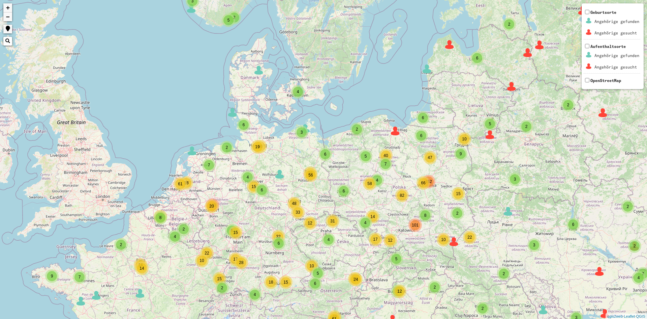
click at [388, 160] on div "7" at bounding box center [386, 164] width 10 height 10
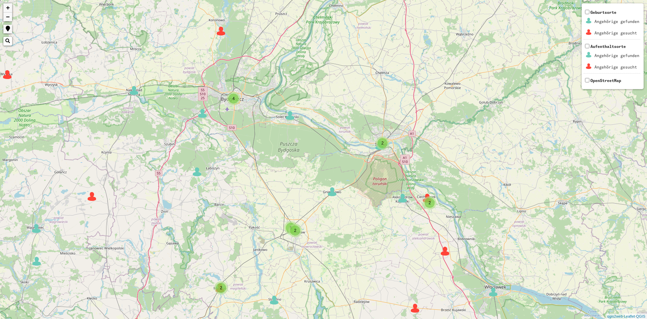
click at [328, 197] on div "2 2 49 2 2 2 2 2 5 4 3 2 2 2 2 2 14 2 2 2 5 2 2 2 2 2 2 2 2 122 + − Nothing fou…" at bounding box center [323, 159] width 647 height 319
click at [333, 196] on img at bounding box center [332, 191] width 10 height 10
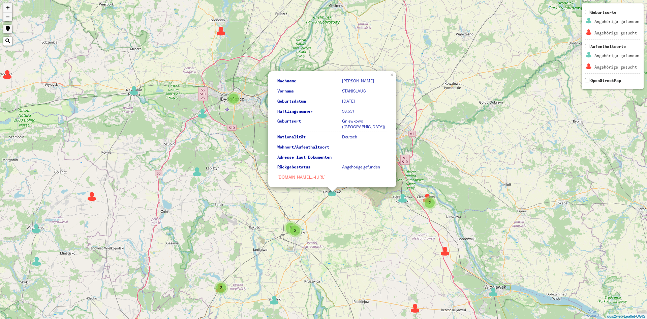
click at [302, 176] on link "[DOMAIN_NAME]…-[URL]" at bounding box center [301, 176] width 48 height 5
click at [229, 99] on div "4" at bounding box center [233, 98] width 13 height 13
click at [230, 99] on div "4" at bounding box center [234, 99] width 10 height 10
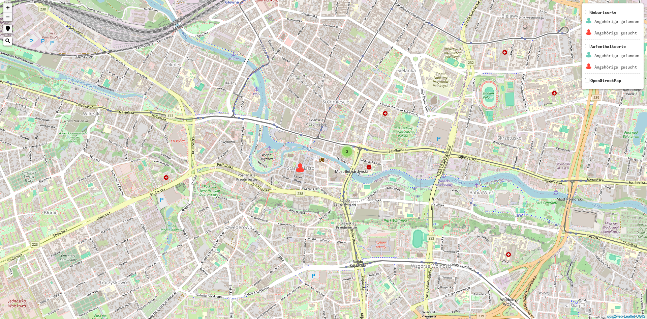
click at [300, 170] on img at bounding box center [300, 167] width 10 height 10
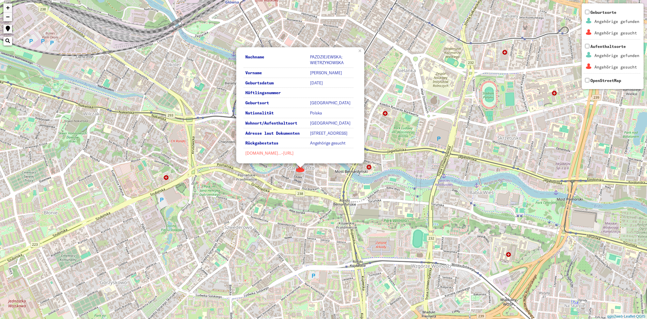
click at [270, 153] on link "[DOMAIN_NAME]…-[URL]" at bounding box center [269, 152] width 48 height 5
click at [267, 154] on link "[DOMAIN_NAME]…-[URL]" at bounding box center [269, 152] width 48 height 5
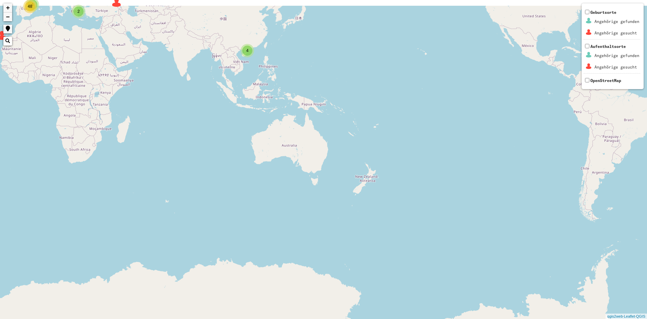
drag, startPoint x: 262, startPoint y: 138, endPoint x: 452, endPoint y: 334, distance: 273.7
click at [452, 318] on html "526 4 1496 2 7 6 5 4 501 4 3 2 32 59 48 1351 + − Nothing found. Geburtsorte Ang…" at bounding box center [323, 159] width 647 height 319
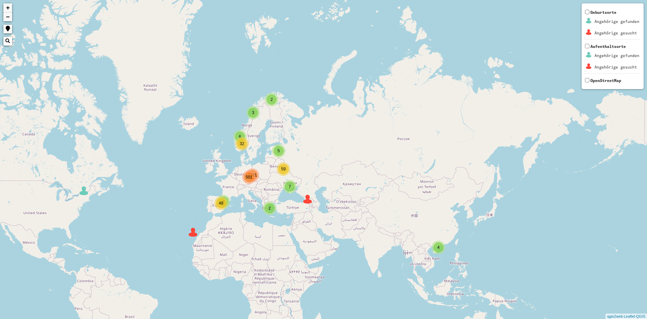
drag, startPoint x: 306, startPoint y: 137, endPoint x: 368, endPoint y: 139, distance: 62.1
click at [368, 139] on div "2 7 6 5 4 501 4 3 2 32 59 48 1351 + − Nothing found. Geburtsorte Angehörige gef…" at bounding box center [323, 159] width 647 height 319
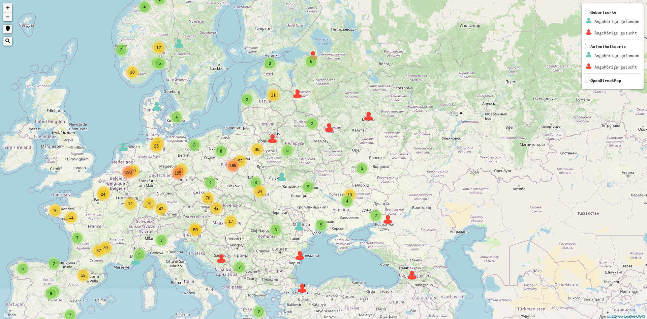
drag, startPoint x: 272, startPoint y: 215, endPoint x: 322, endPoint y: 103, distance: 122.7
click at [322, 103] on div "4 3 3 2 3 8 3 8 93 4 87 25 43 42 50 50 12 11 24 37 2 2 4 5 12 10 5 5 2 2 2 11 6…" at bounding box center [323, 159] width 647 height 319
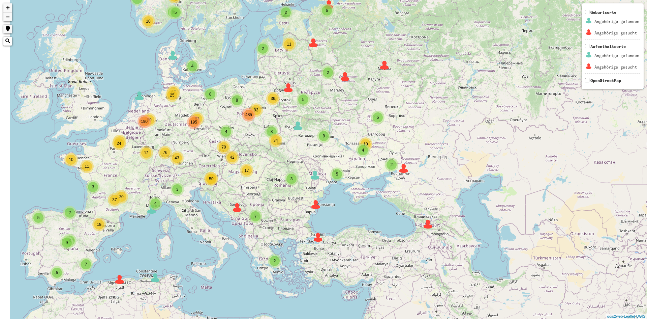
drag, startPoint x: 264, startPoint y: 175, endPoint x: 270, endPoint y: 53, distance: 122.5
click at [270, 53] on div "4 3 3 2 3 8 3 8 93 4 87 25 43 42 50 50 12 11 24 37 2 2 4 5 12 10 5 5 2 2 2 11 6…" at bounding box center [323, 159] width 647 height 319
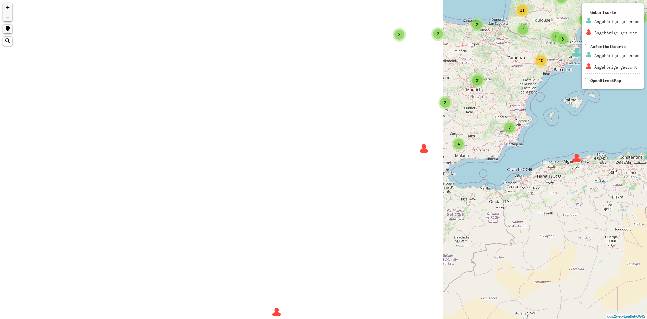
drag, startPoint x: 349, startPoint y: 137, endPoint x: 633, endPoint y: 125, distance: 284.5
click at [633, 125] on div "2 2 2 3 5 2 2 7 6 8 4 9 66 4 6 4 6 38 33 4 19 2 4 5 17 15 2 19 12 9 49 18 6 6 2…" at bounding box center [323, 159] width 647 height 319
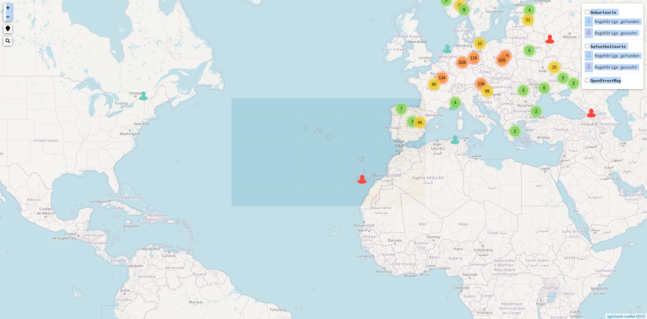
drag, startPoint x: 208, startPoint y: 233, endPoint x: 341, endPoint y: 161, distance: 150.9
click at [341, 161] on div "2 2 2 3 5 2 2 7 6 8 4 9 66 4 6 4 6 38 33 4 19 2 4 5 17 15 2 19 12 9 49 18 6 6 2…" at bounding box center [323, 159] width 647 height 319
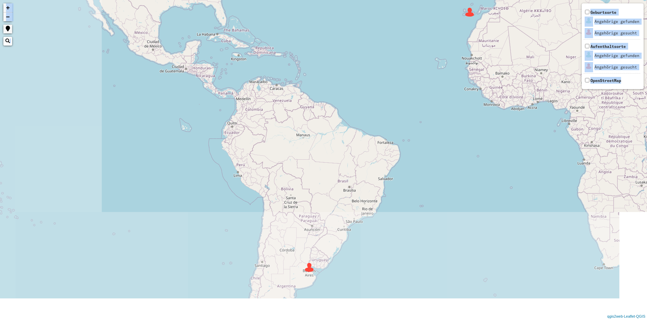
drag, startPoint x: 258, startPoint y: 131, endPoint x: 276, endPoint y: 205, distance: 76.5
click at [288, 0] on html "2 5 3 3 4 3 9 106 116 136 134 4 2 2 5 27 6 5 2 21 25 7 40 3 4 12 80 528 625 98 …" at bounding box center [323, 159] width 647 height 319
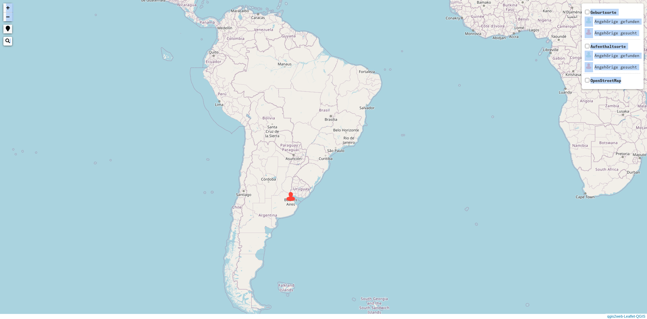
drag, startPoint x: 286, startPoint y: 239, endPoint x: 272, endPoint y: 173, distance: 67.4
click at [272, 173] on div "2 5 3 3 4 3 9 106 116 136 134 4 2 2 5 27 6 5 2 21 25 7 40 3 4 12 80 528 625 98 …" at bounding box center [323, 159] width 647 height 319
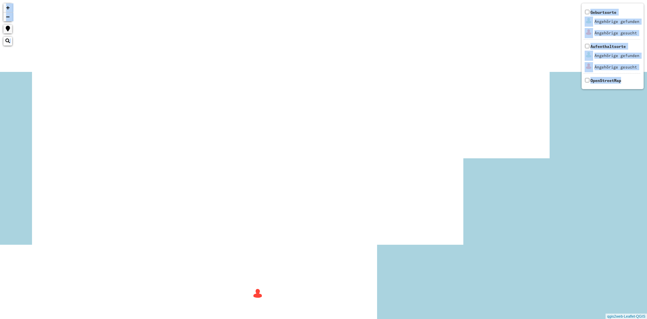
drag, startPoint x: 263, startPoint y: 270, endPoint x: 263, endPoint y: 209, distance: 61.0
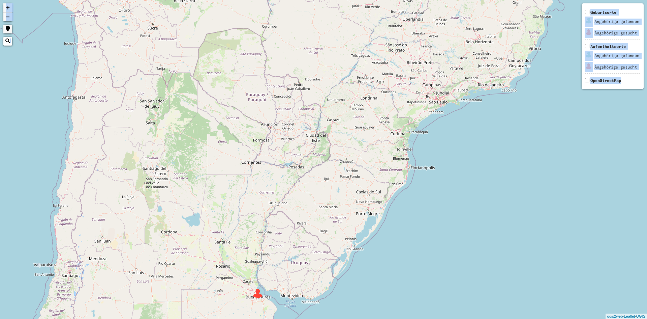
click at [263, 209] on div "+ − Nothing found. Geburtsorte Angehörige gefunden Angehörige gesucht Aufenthal…" at bounding box center [323, 159] width 647 height 319
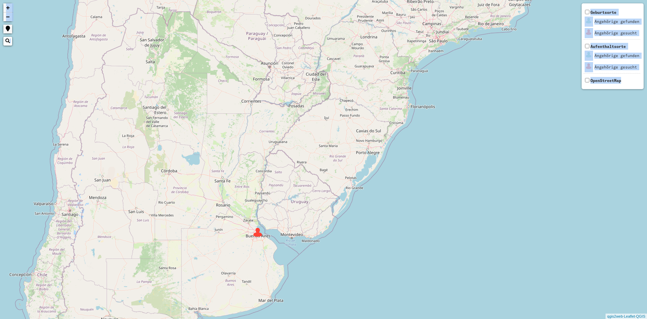
click at [258, 235] on img at bounding box center [258, 232] width 10 height 10
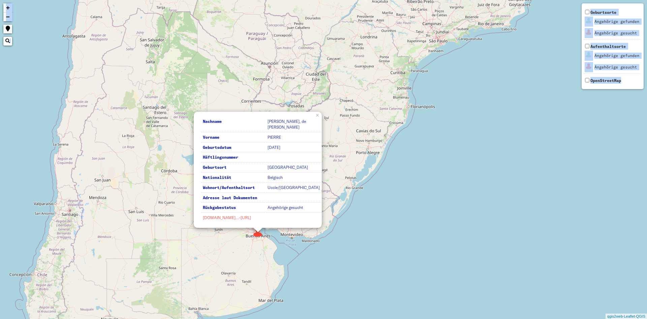
click at [238, 218] on link "[DOMAIN_NAME]…-[URL]" at bounding box center [227, 217] width 48 height 5
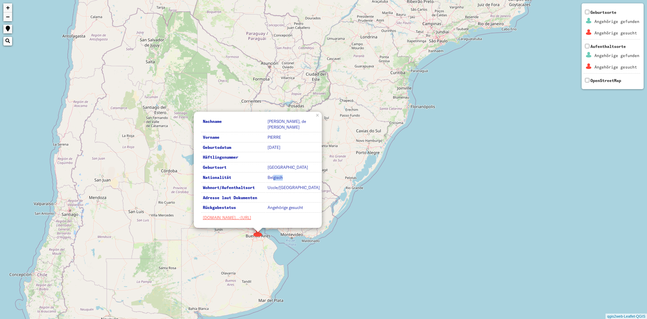
drag, startPoint x: 274, startPoint y: 181, endPoint x: 299, endPoint y: 181, distance: 24.9
click at [299, 181] on td "Belgisch" at bounding box center [294, 177] width 56 height 9
click at [289, 199] on td at bounding box center [294, 197] width 56 height 9
drag, startPoint x: 271, startPoint y: 138, endPoint x: 291, endPoint y: 139, distance: 19.6
click at [291, 139] on td "PIERRE" at bounding box center [294, 137] width 56 height 9
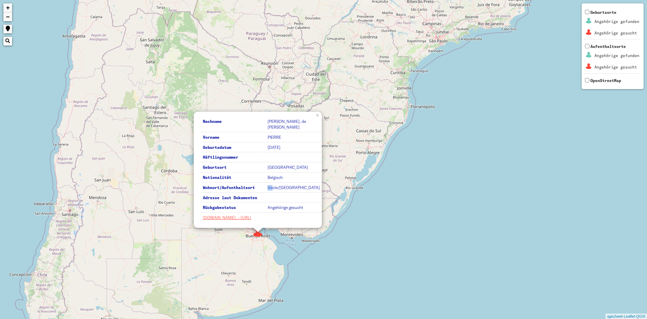
drag, startPoint x: 268, startPoint y: 189, endPoint x: 273, endPoint y: 189, distance: 4.7
click at [273, 189] on td "Uccle/[GEOGRAPHIC_DATA]" at bounding box center [294, 187] width 56 height 9
click at [283, 207] on td "Angehörige gesucht" at bounding box center [294, 207] width 56 height 9
click at [258, 189] on th "Wohnort/Aufenthaltsort" at bounding box center [233, 187] width 64 height 9
click at [270, 193] on table "Nachname [PERSON_NAME], [PERSON_NAME] Vorname [PERSON_NAME] Geburtsdatum [DATE]…" at bounding box center [262, 169] width 122 height 107
